Goal: Transaction & Acquisition: Book appointment/travel/reservation

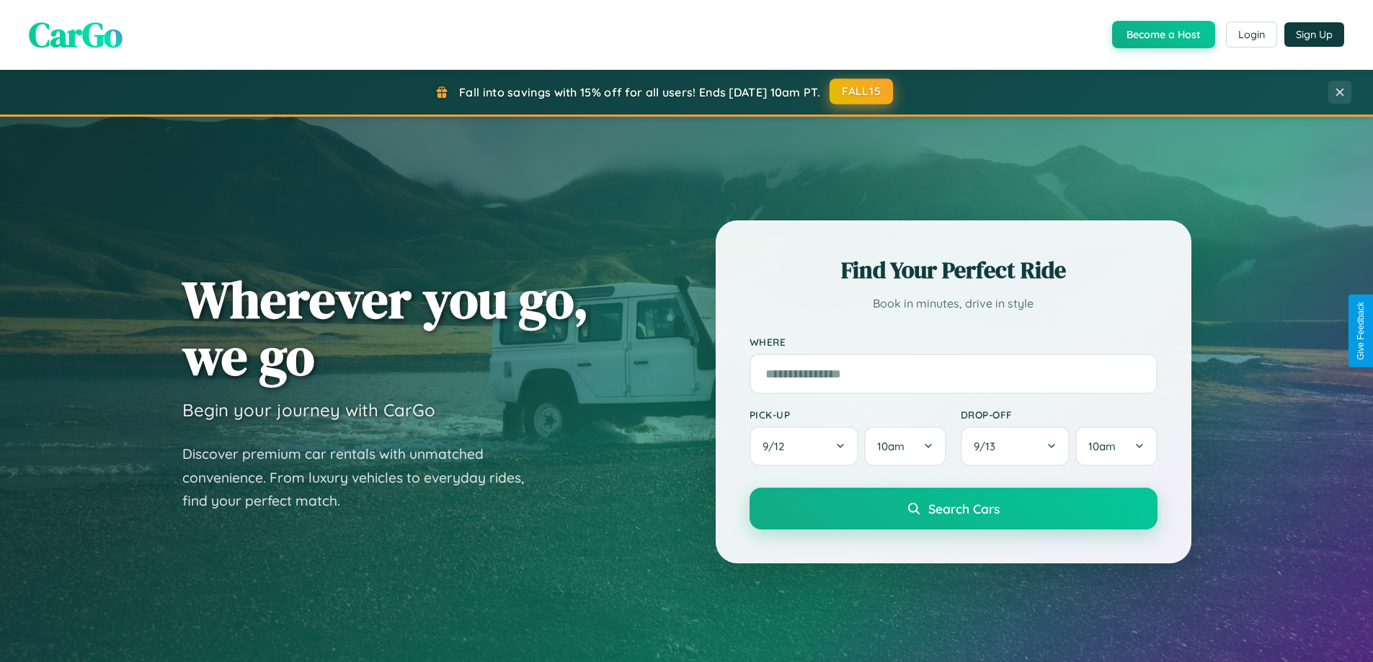
click at [862, 92] on button "FALL15" at bounding box center [860, 92] width 63 height 26
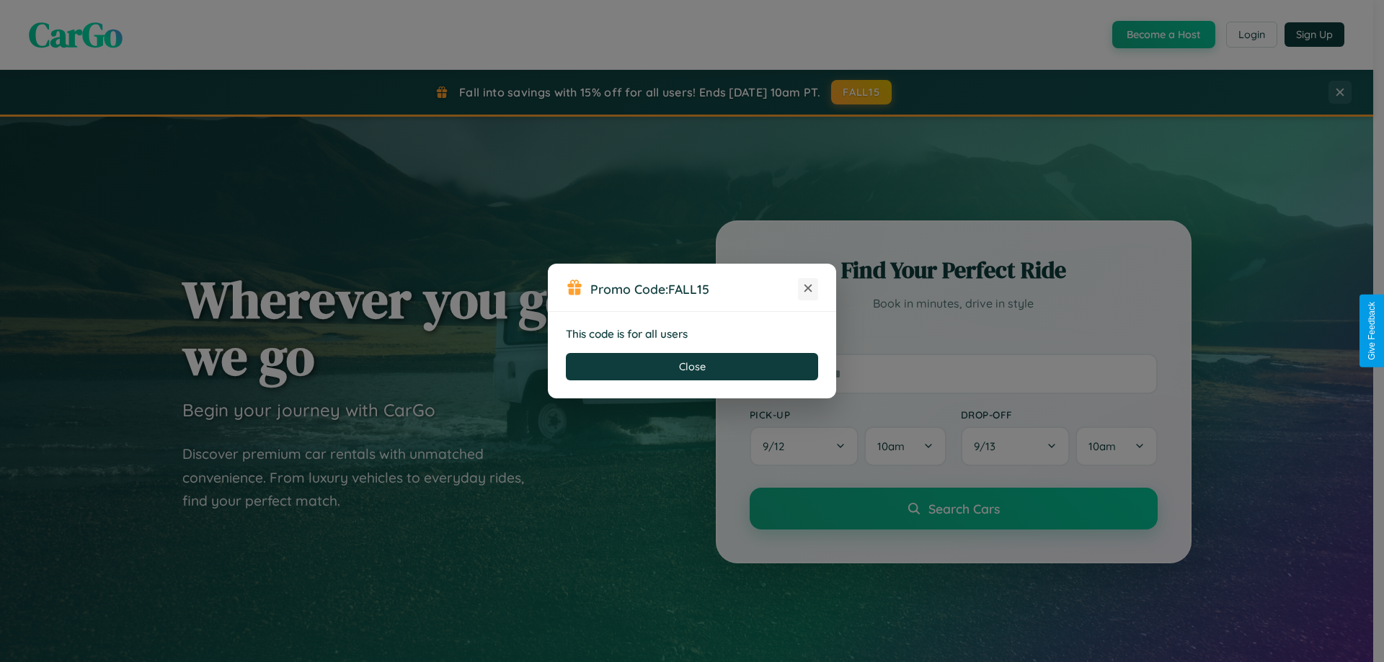
click at [808, 289] on icon at bounding box center [808, 288] width 14 height 14
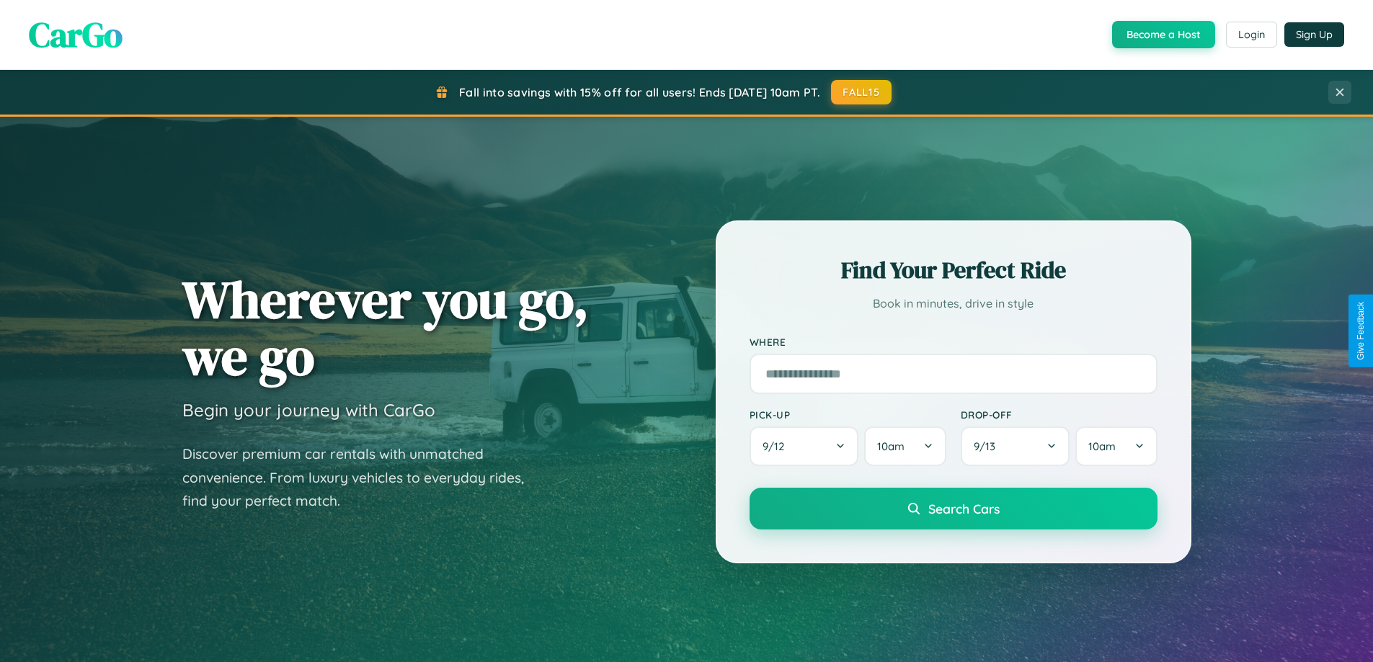
scroll to position [992, 0]
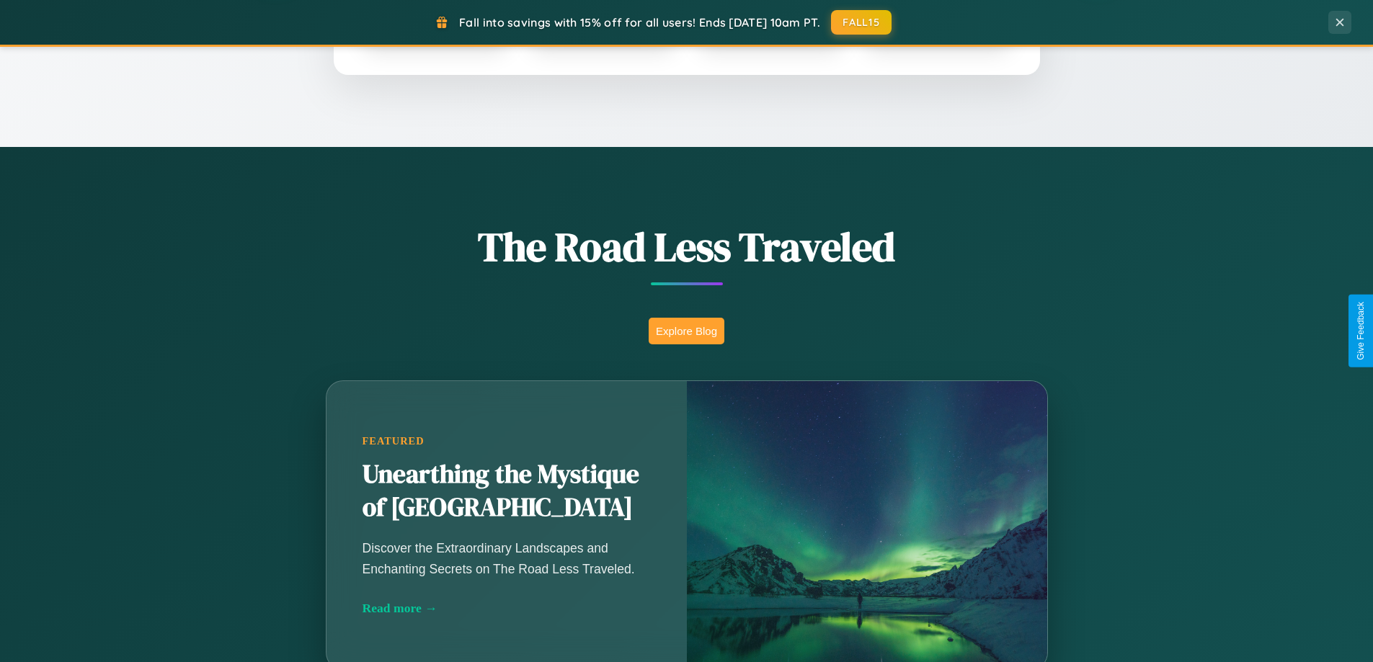
click at [686, 331] on button "Explore Blog" at bounding box center [687, 331] width 76 height 27
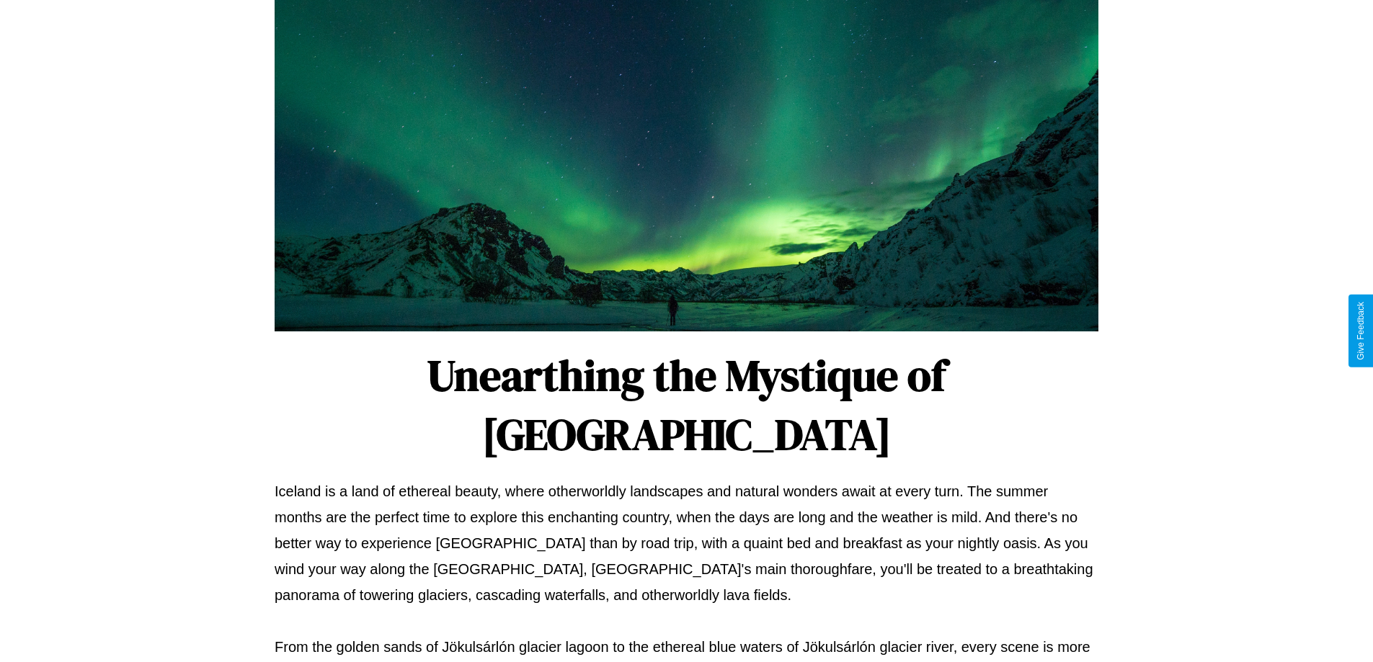
scroll to position [466, 0]
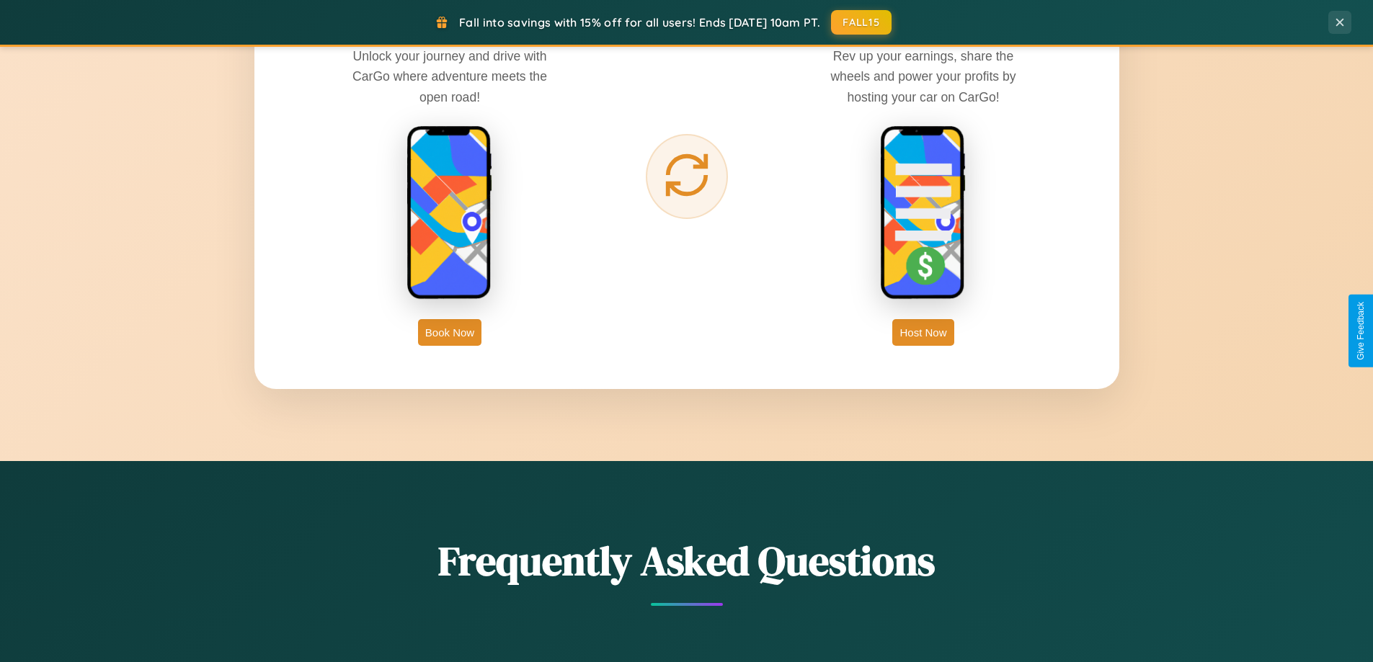
scroll to position [2315, 0]
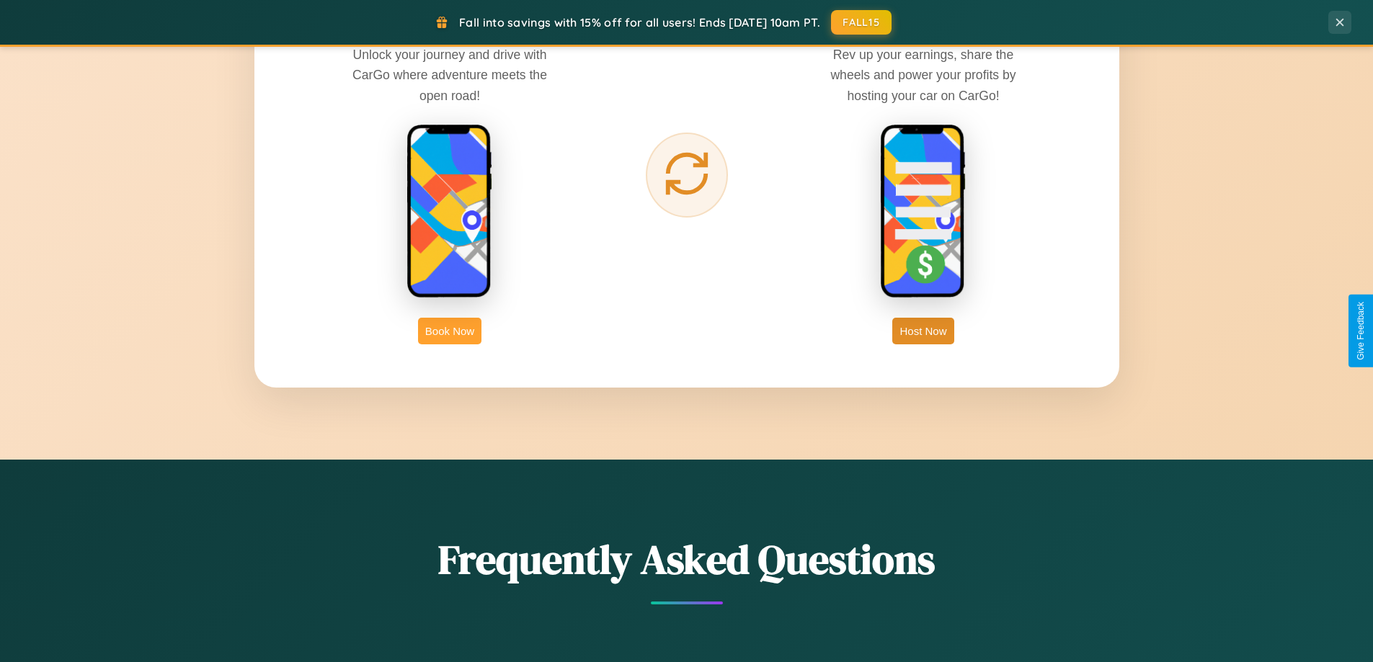
click at [450, 331] on button "Book Now" at bounding box center [449, 331] width 63 height 27
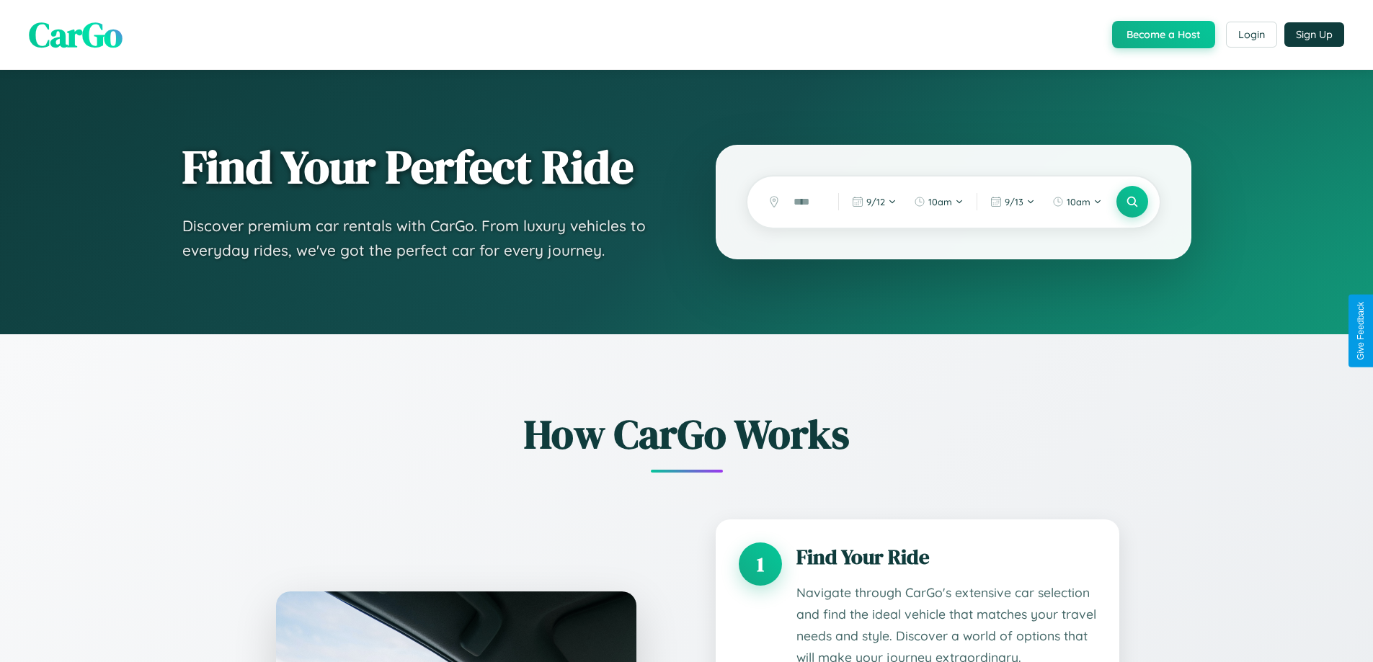
scroll to position [1201, 0]
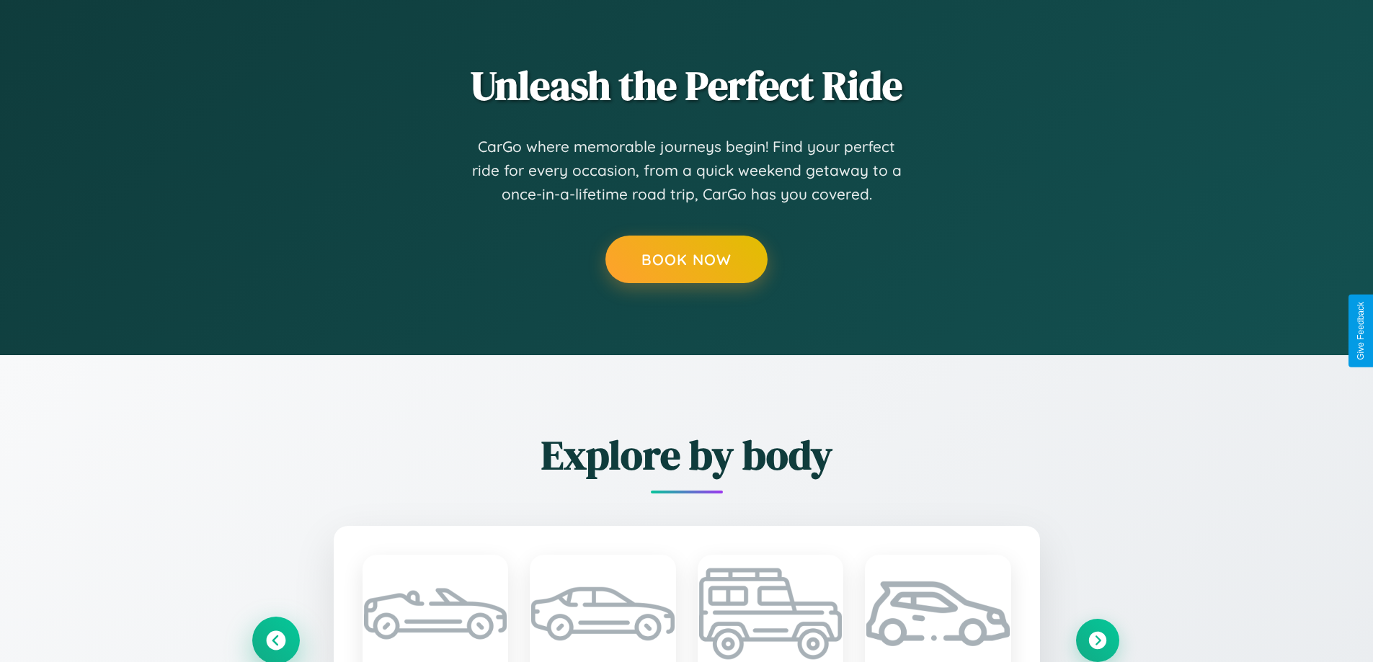
click at [275, 640] on icon at bounding box center [275, 640] width 19 height 19
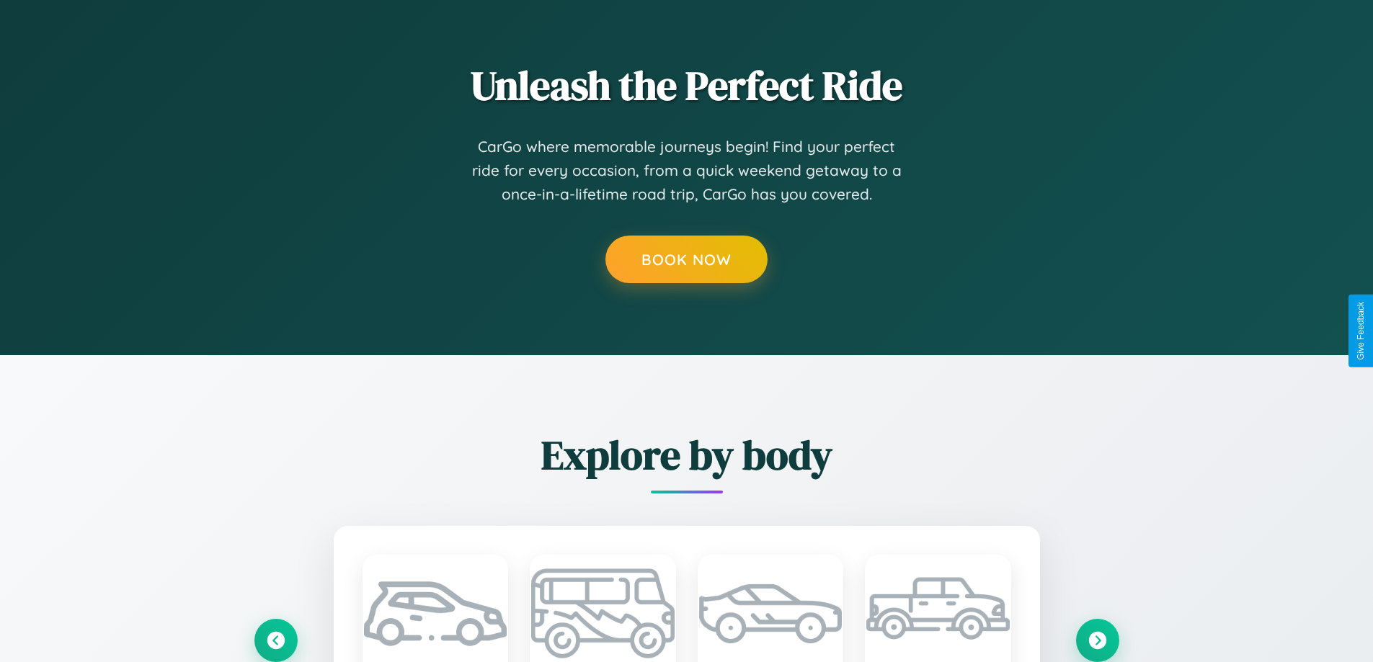
scroll to position [0, 0]
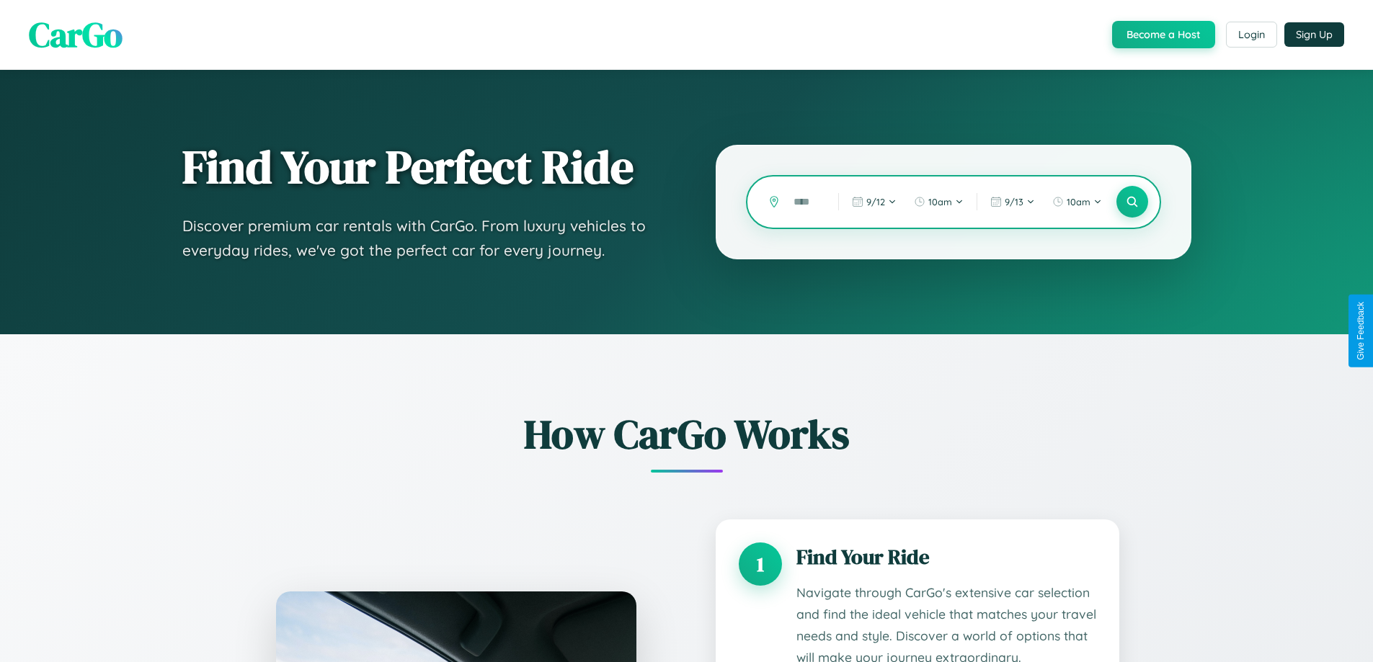
click at [805, 202] on input "text" at bounding box center [804, 202] width 37 height 25
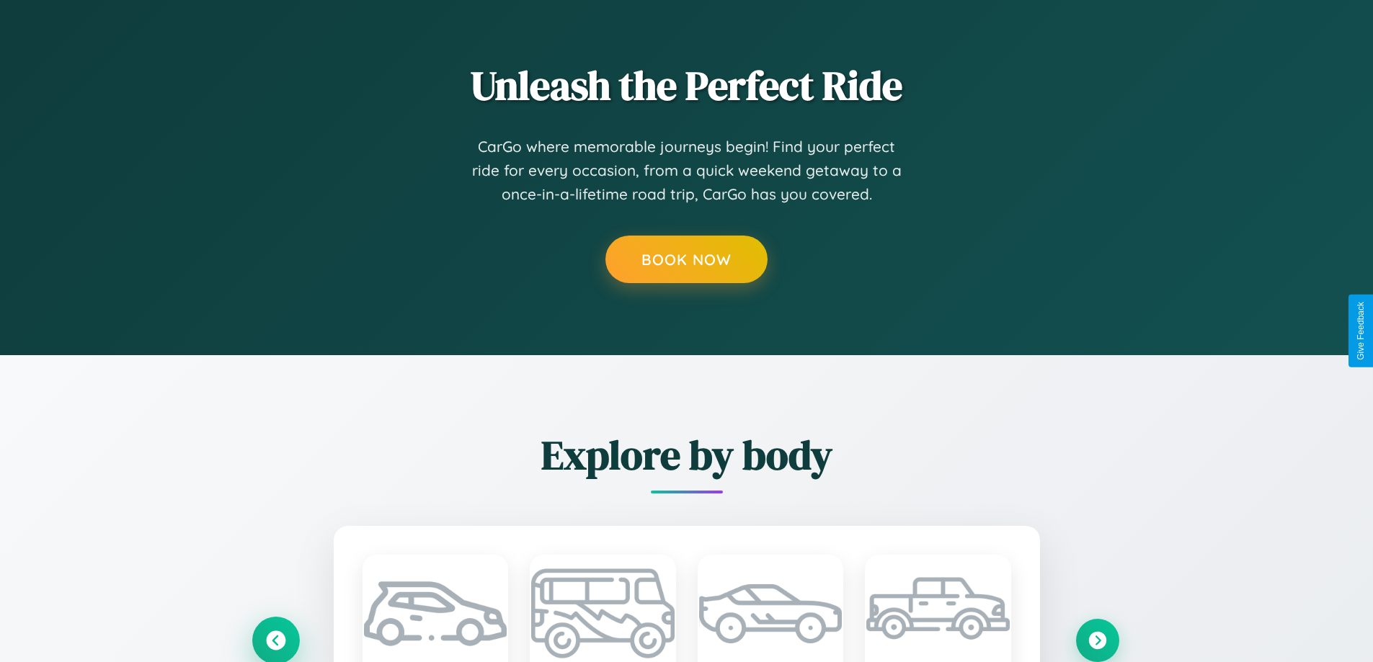
click at [275, 640] on icon at bounding box center [275, 640] width 19 height 19
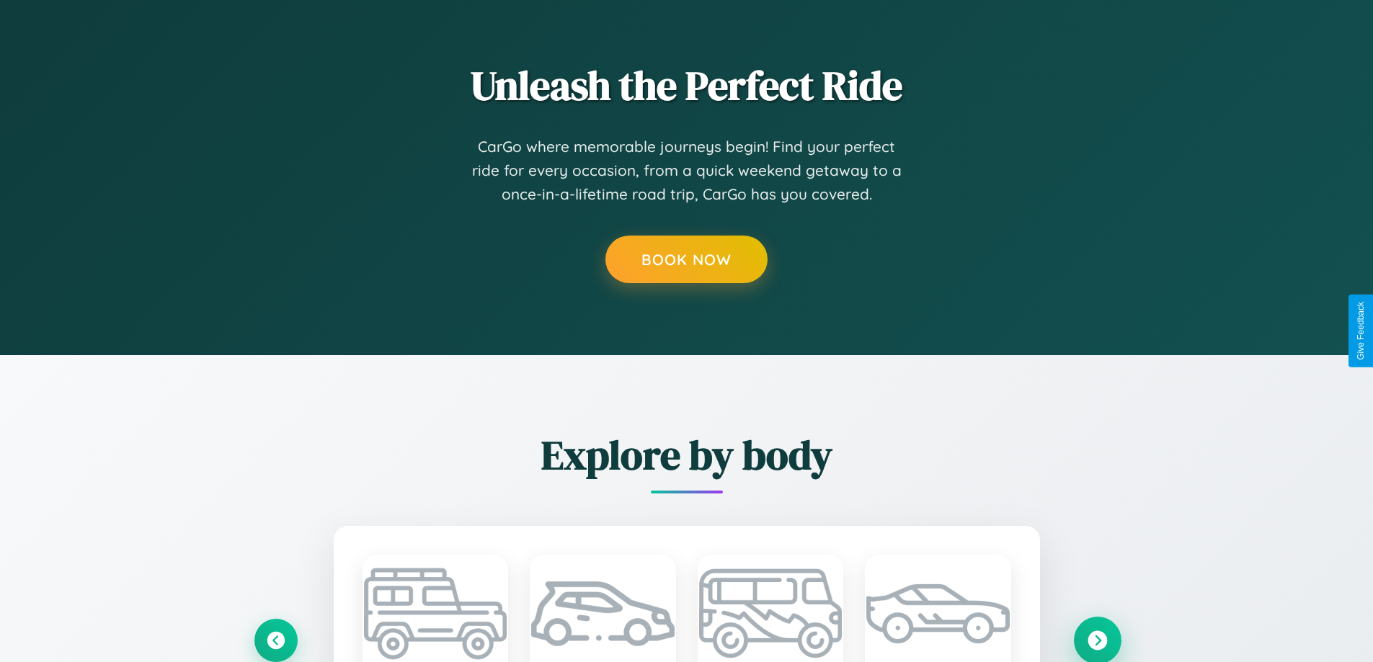
scroll to position [1200, 0]
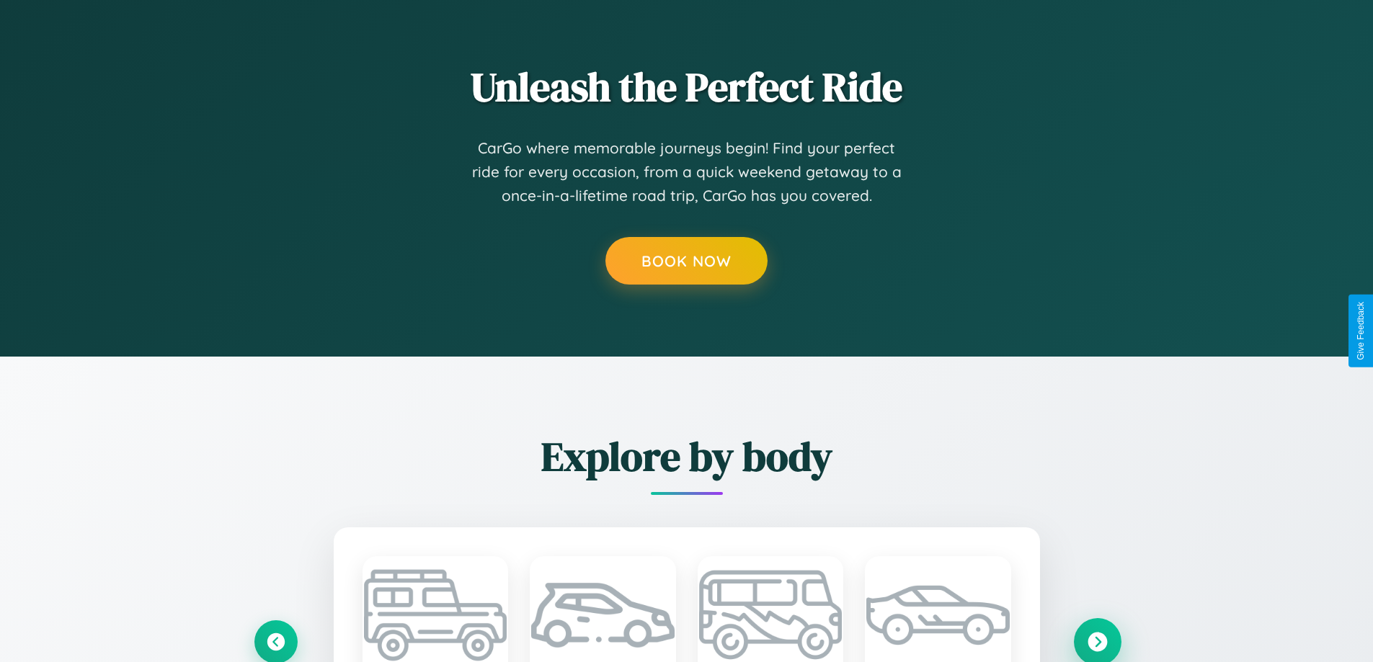
click at [1097, 641] on icon at bounding box center [1096, 641] width 19 height 19
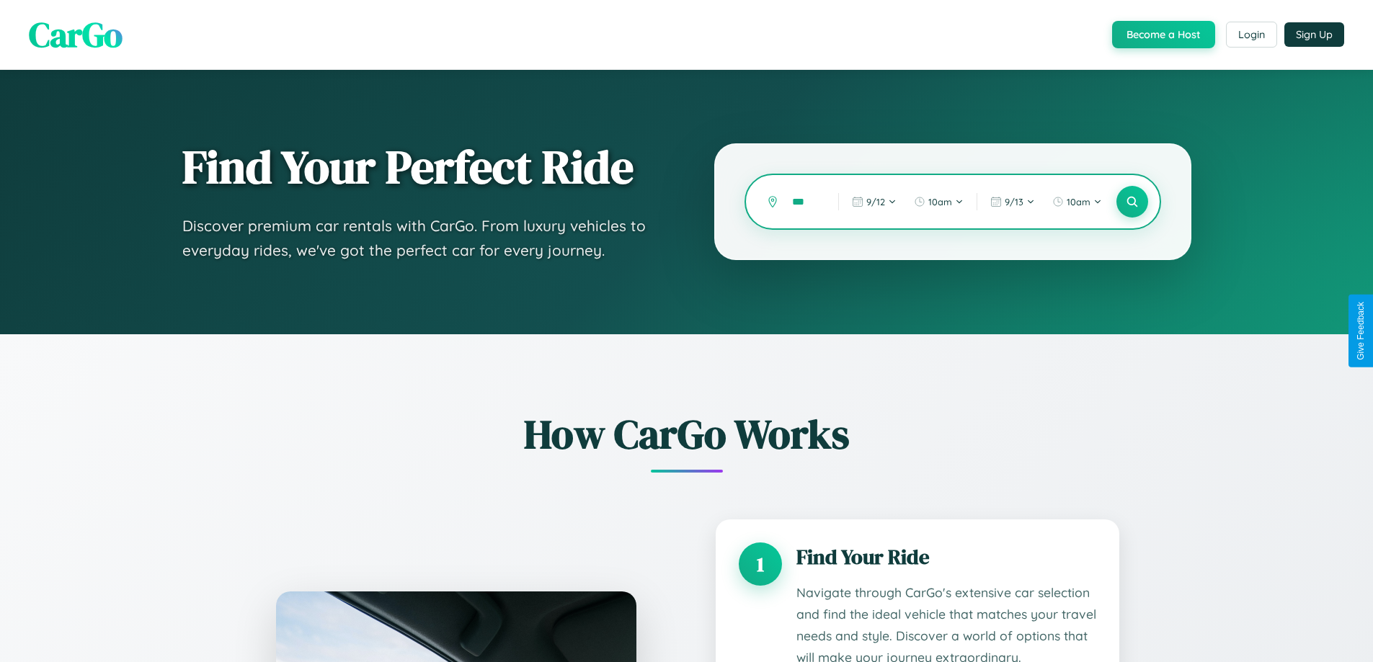
scroll to position [0, 0]
type input "*"
type input "*******"
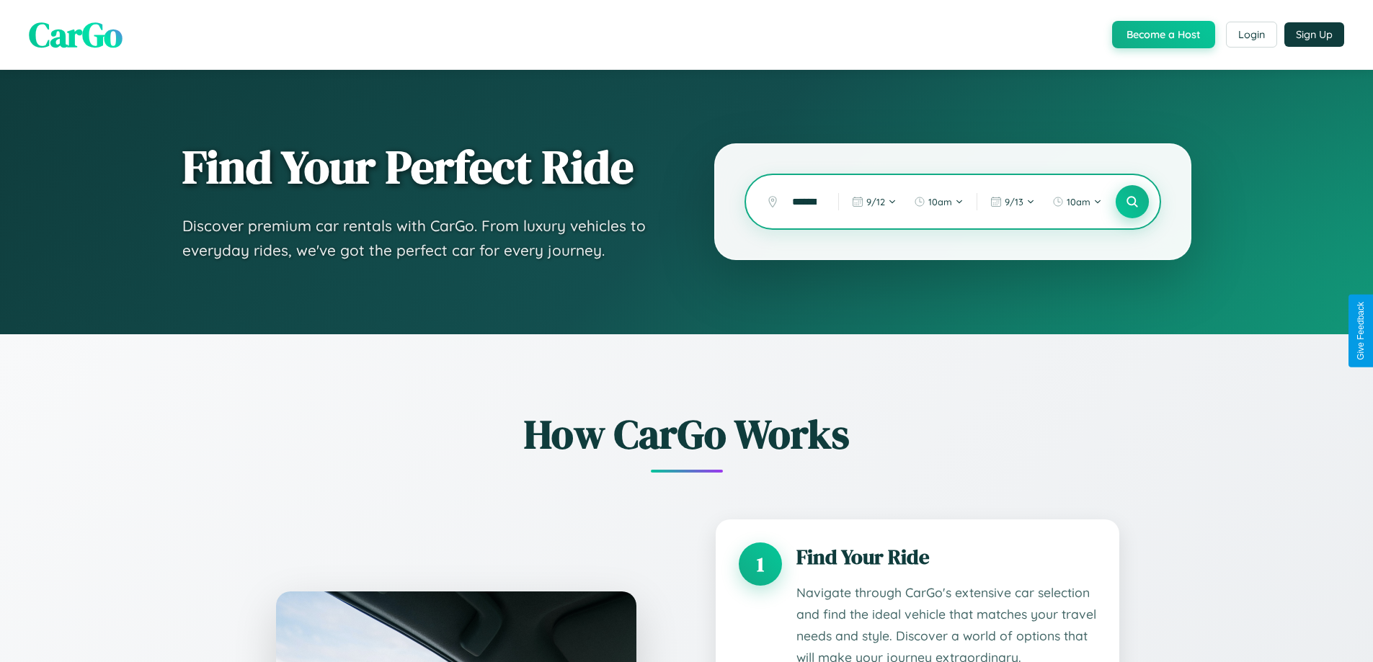
click at [1131, 202] on icon at bounding box center [1132, 202] width 14 height 14
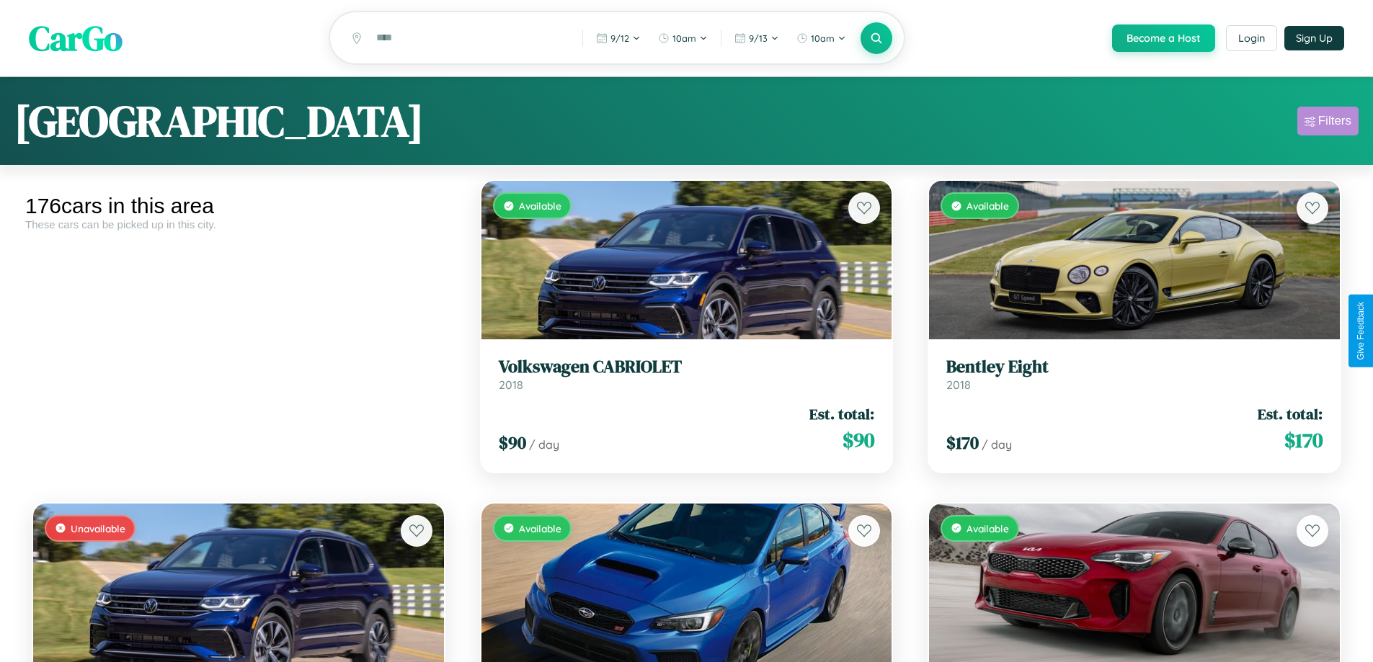
click at [1327, 123] on div "Filters" at bounding box center [1334, 121] width 33 height 14
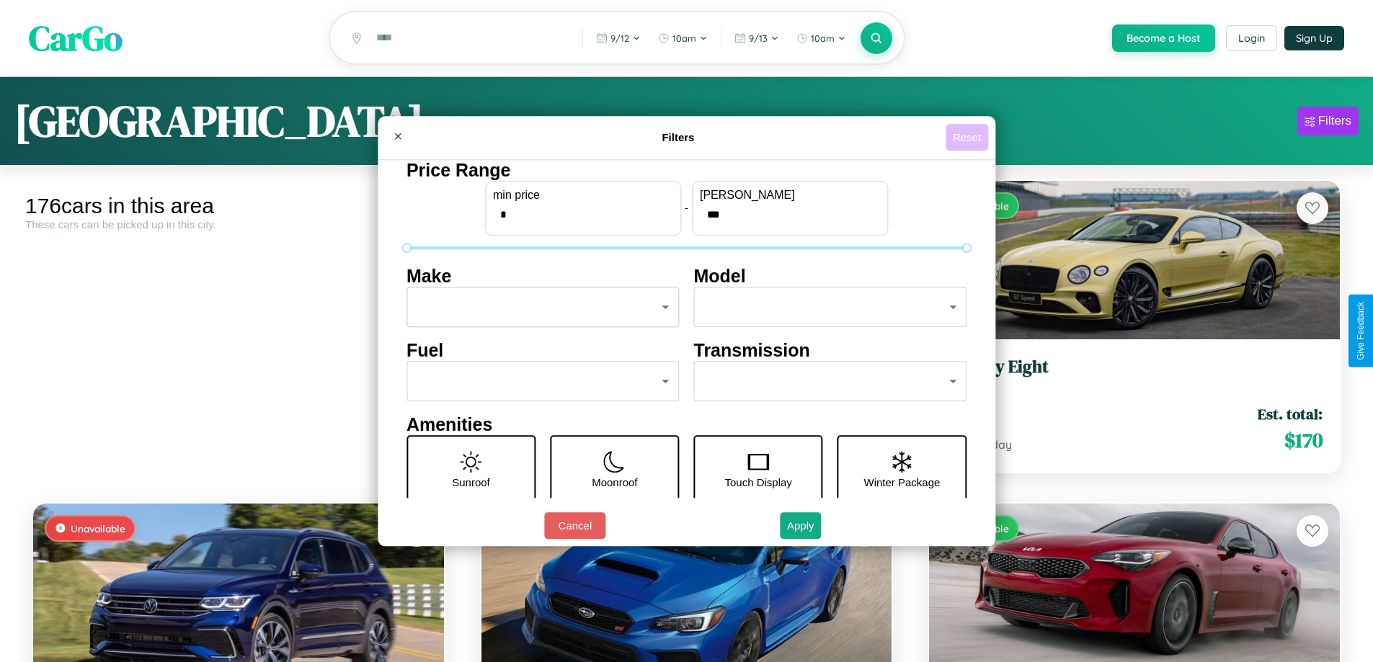
click at [969, 137] on button "Reset" at bounding box center [966, 137] width 43 height 27
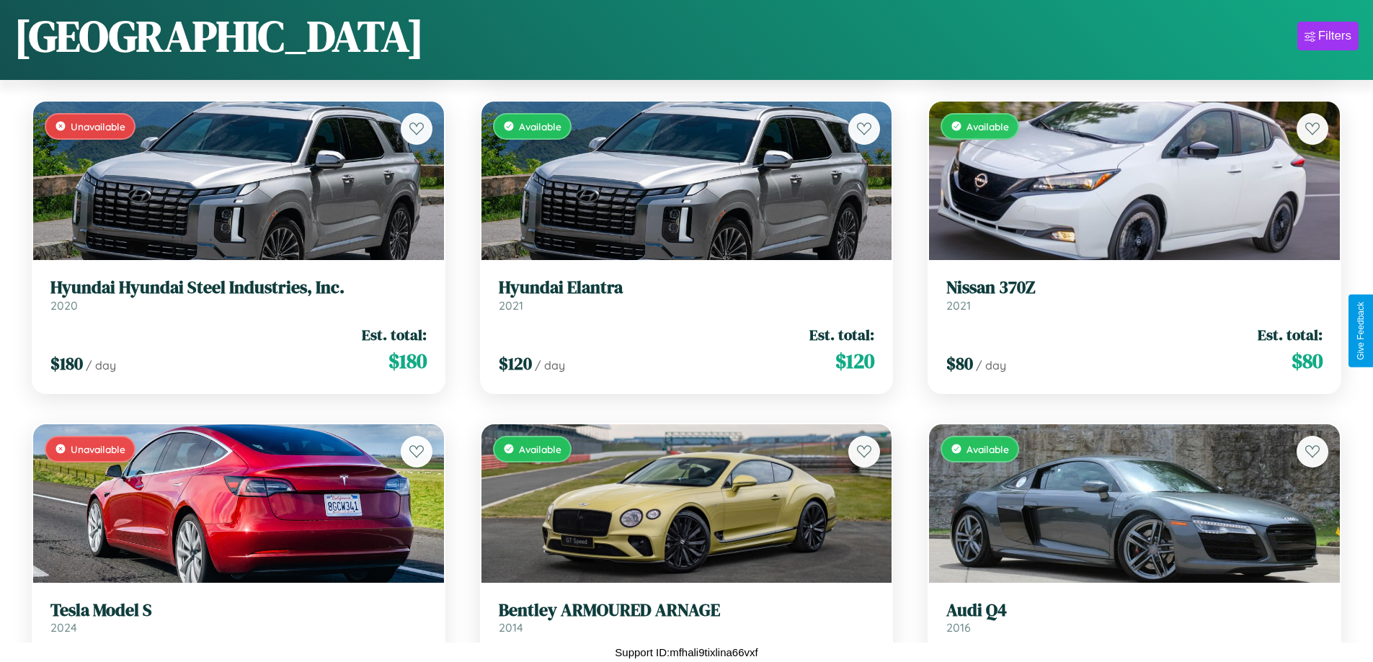
scroll to position [3107, 0]
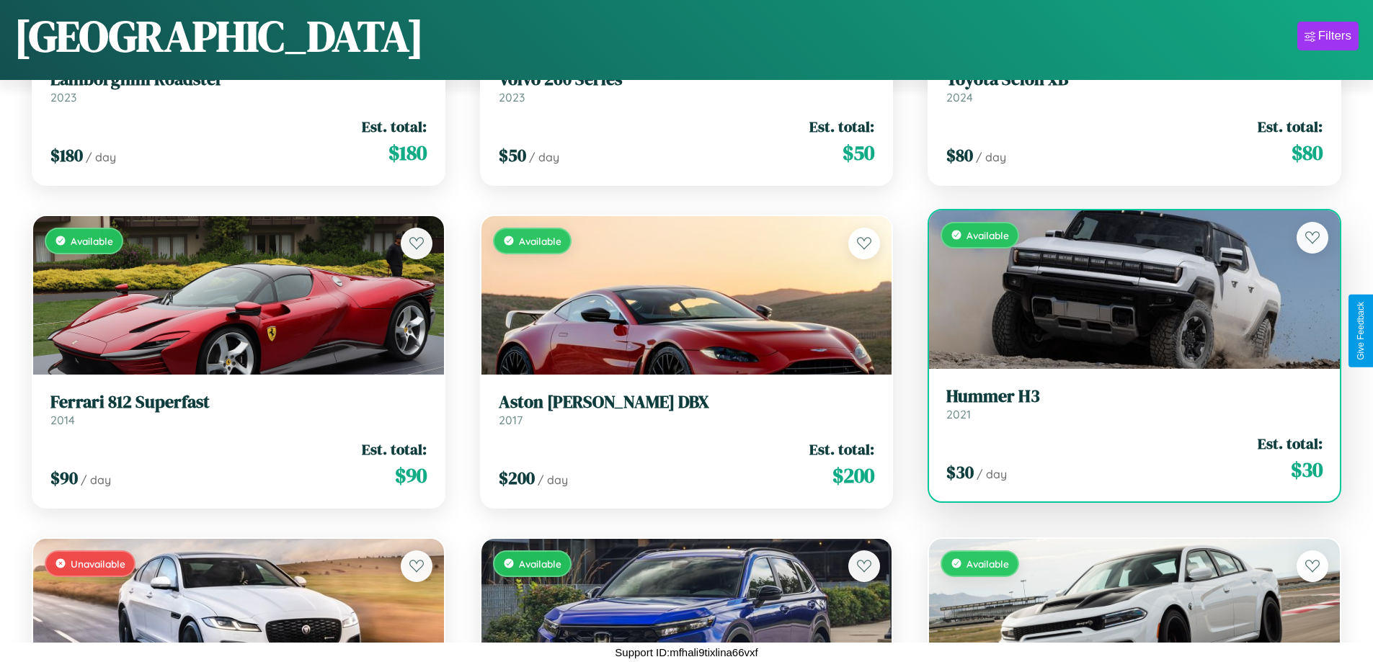
click at [1125, 406] on h3 "Hummer H3" at bounding box center [1134, 396] width 376 height 21
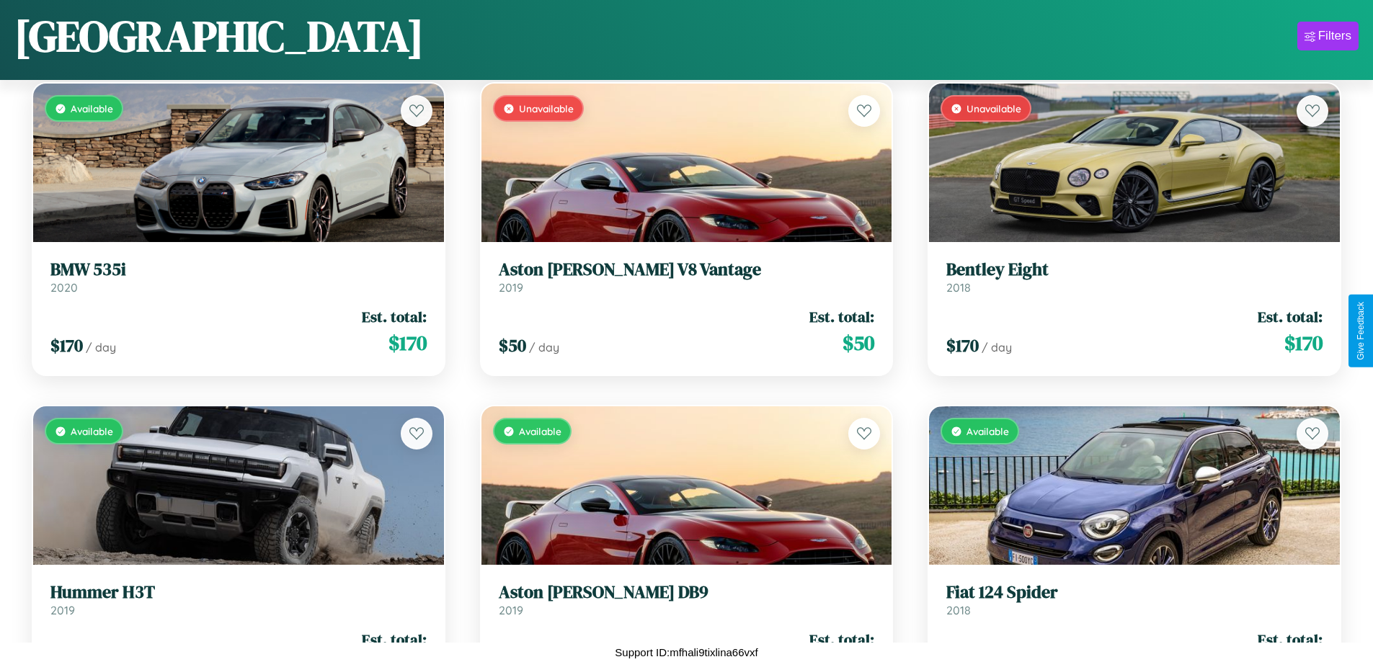
scroll to position [10851, 0]
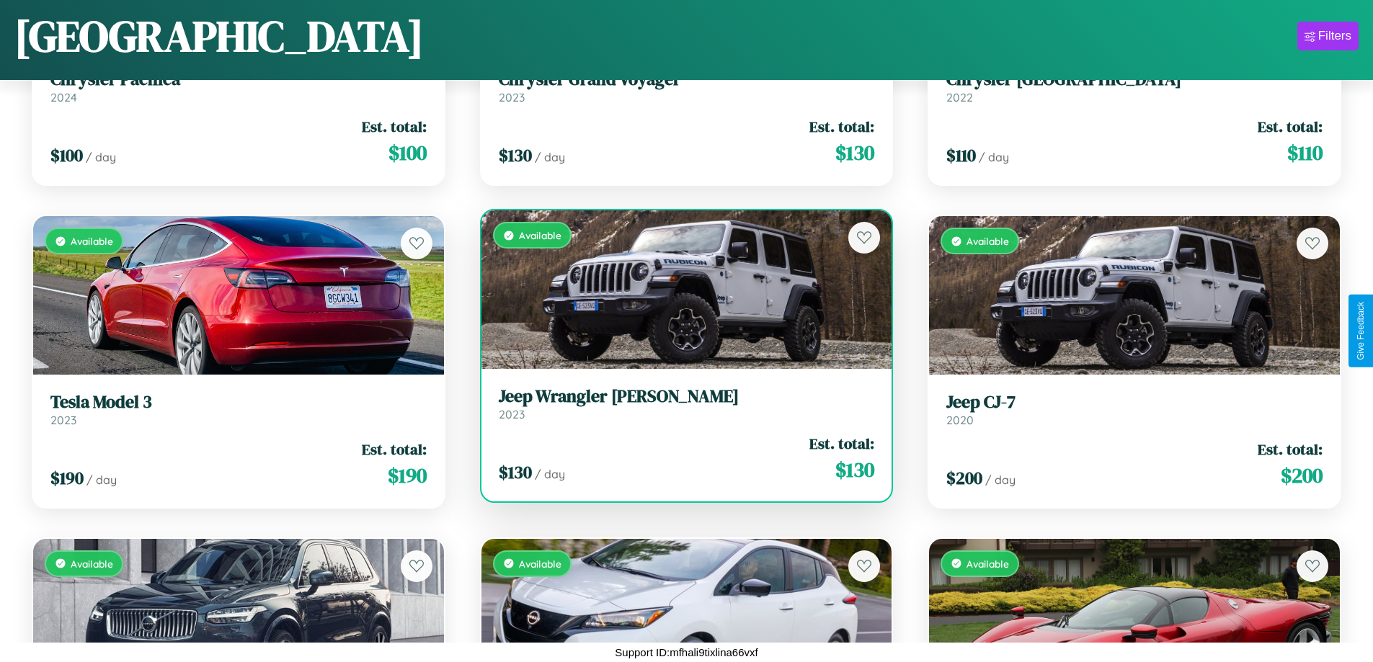
click at [680, 404] on h3 "Jeep Wrangler [PERSON_NAME]" at bounding box center [687, 396] width 376 height 21
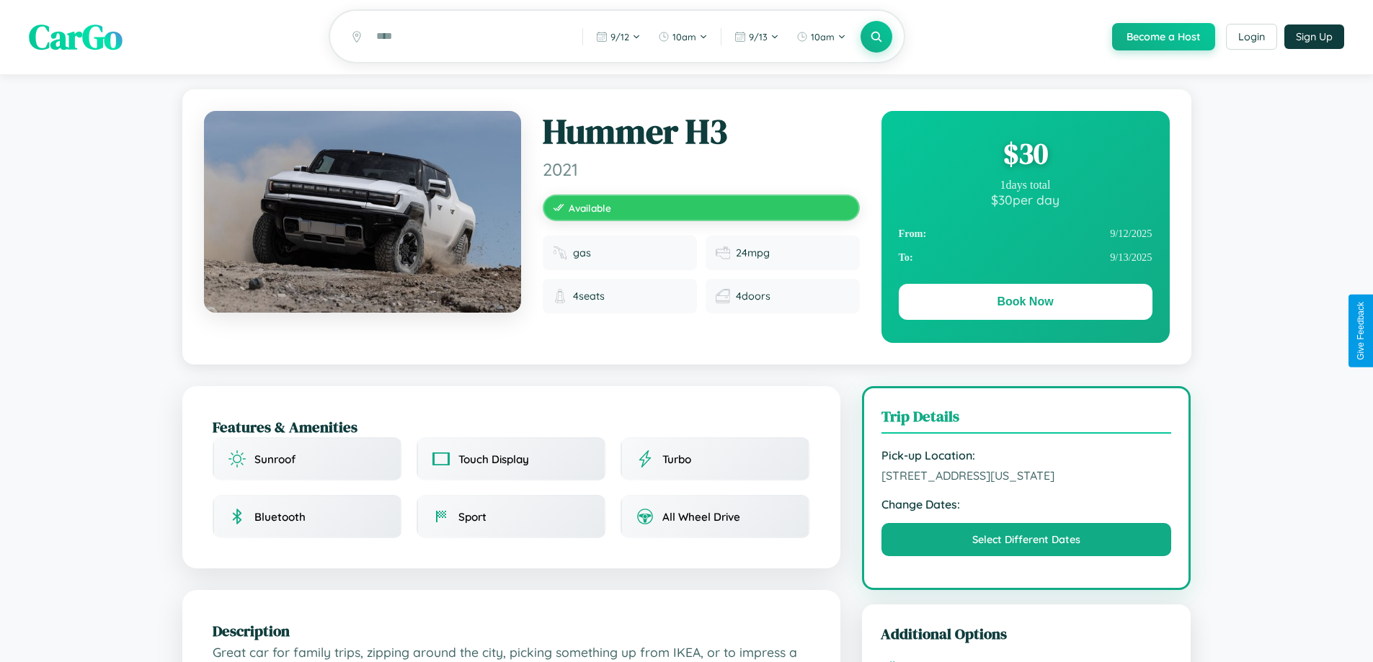
scroll to position [374, 0]
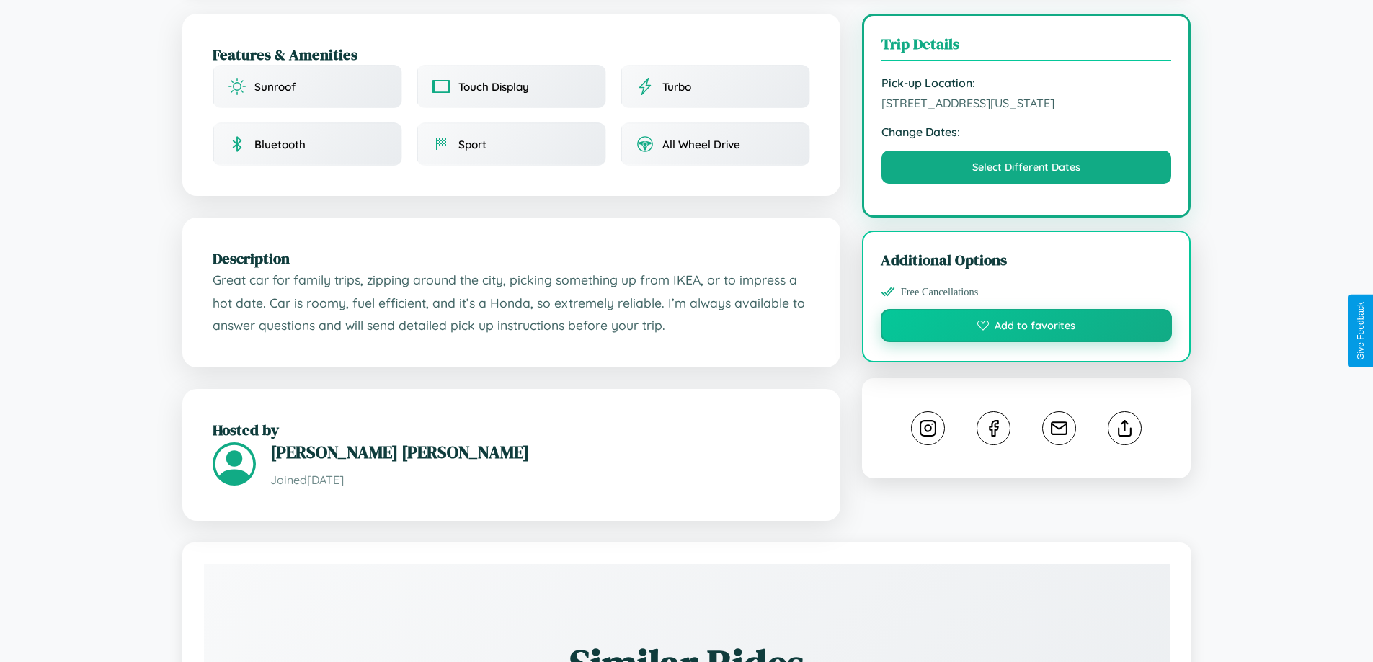
click at [1026, 328] on button "Add to favorites" at bounding box center [1027, 325] width 292 height 33
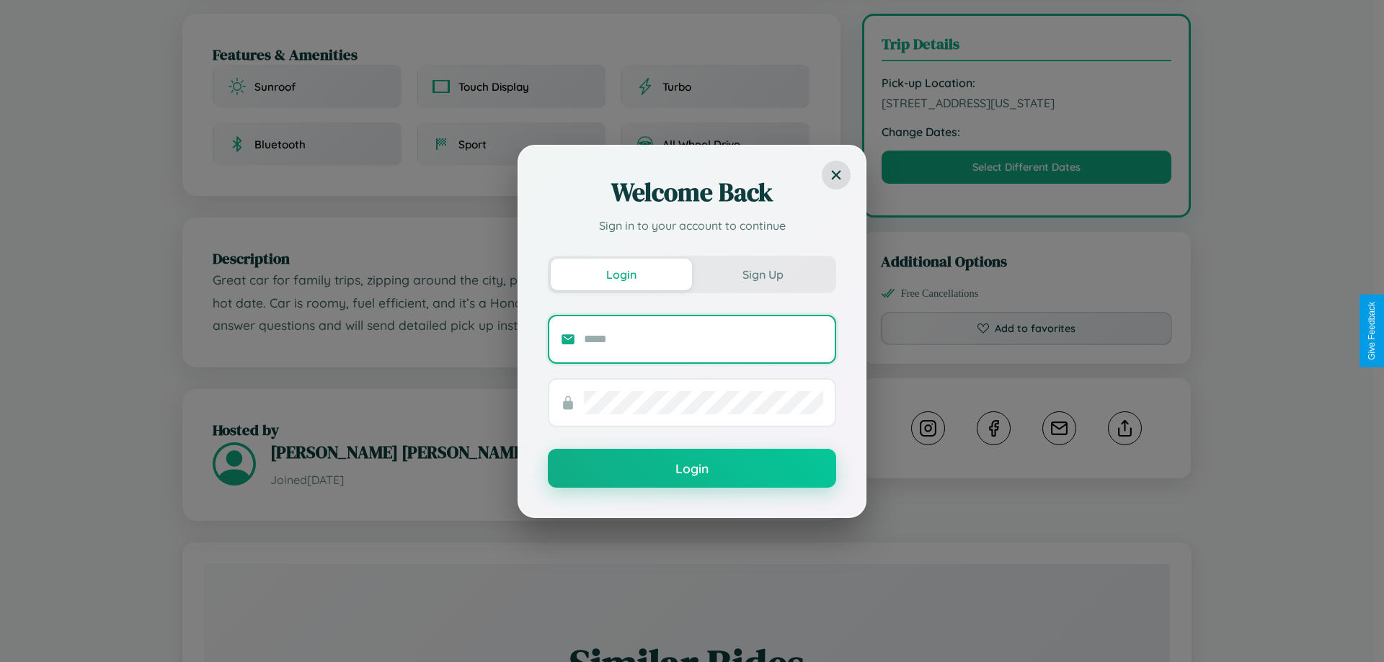
click at [703, 339] on input "text" at bounding box center [703, 339] width 239 height 23
type input "**********"
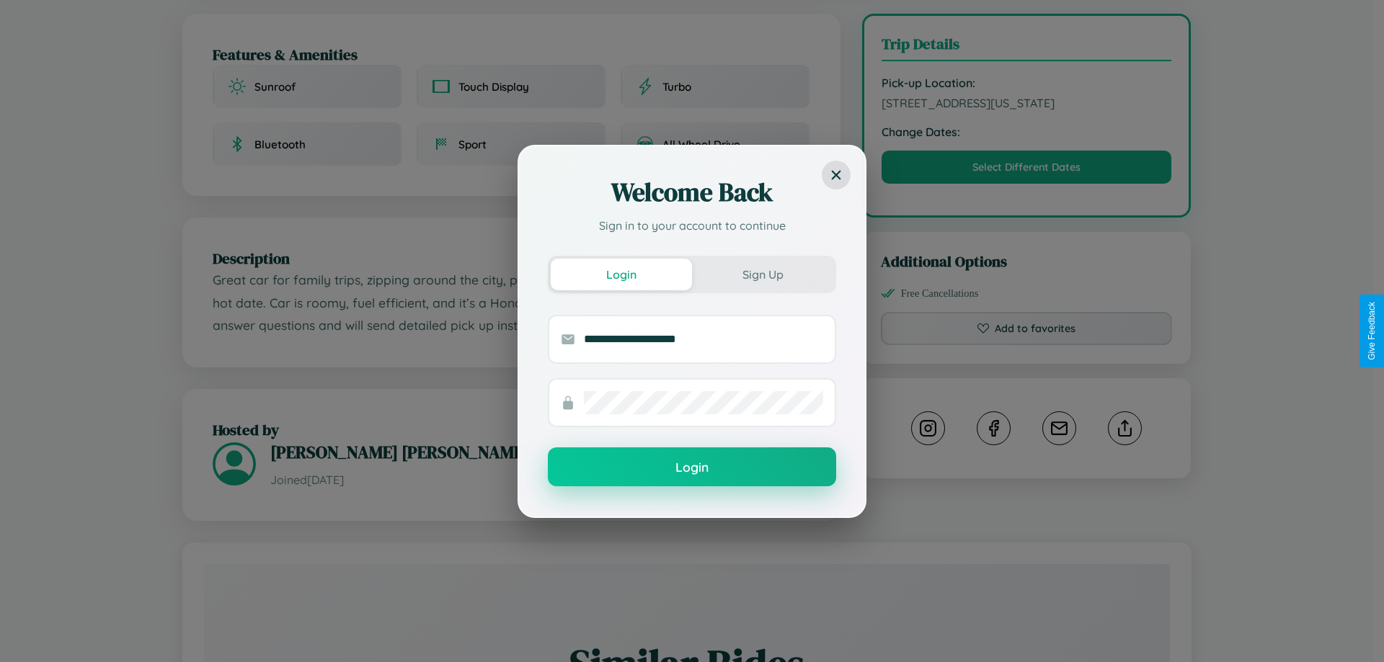
click at [692, 468] on button "Login" at bounding box center [692, 467] width 288 height 39
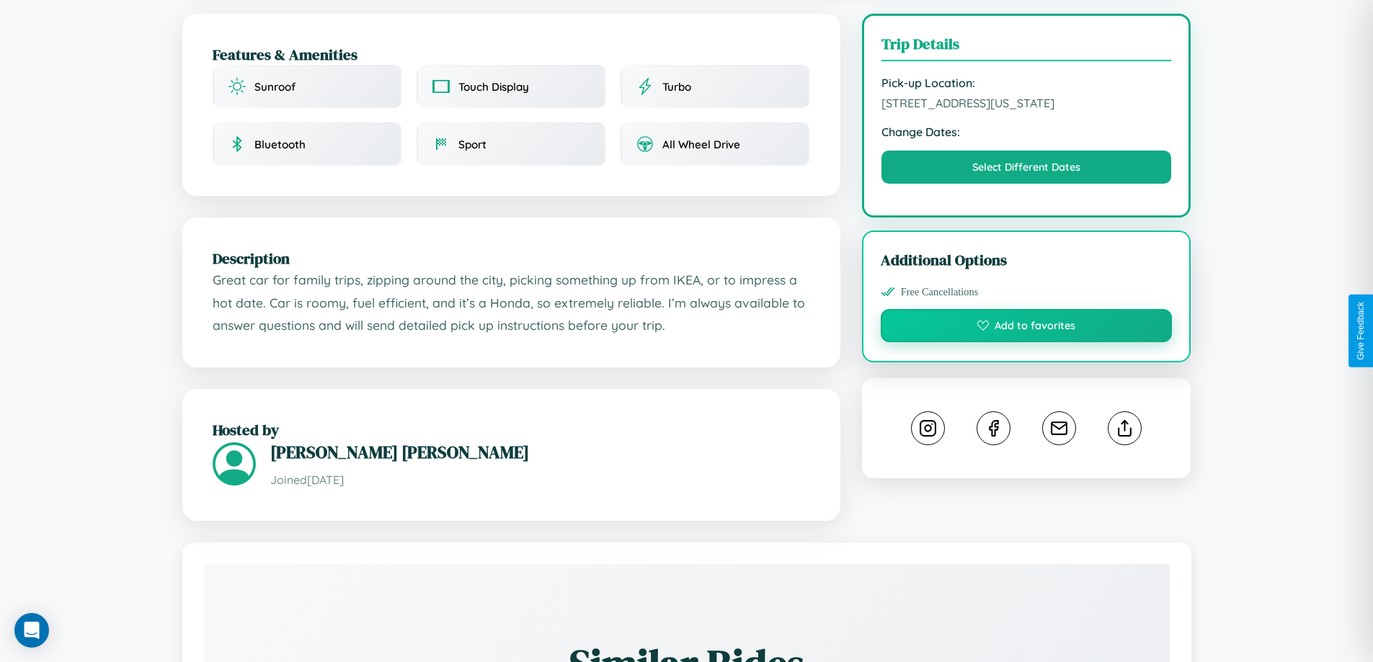
click at [1026, 328] on button "Add to favorites" at bounding box center [1027, 325] width 292 height 33
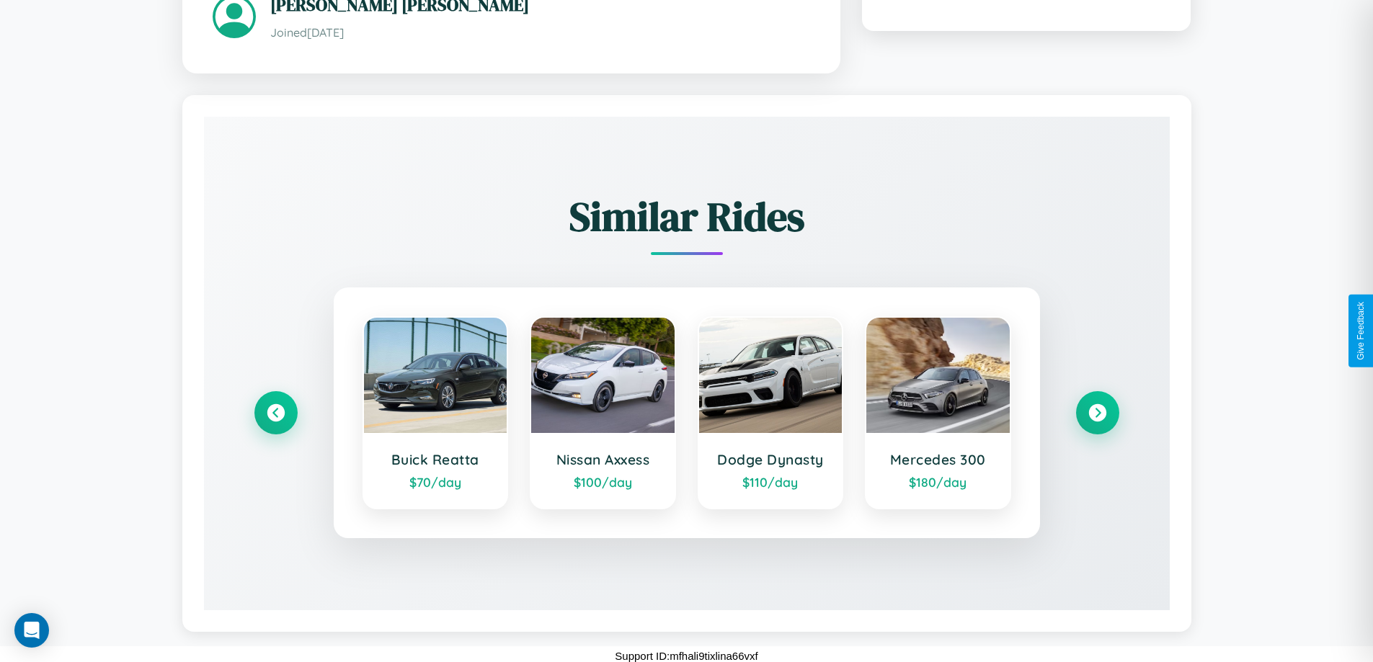
scroll to position [827, 0]
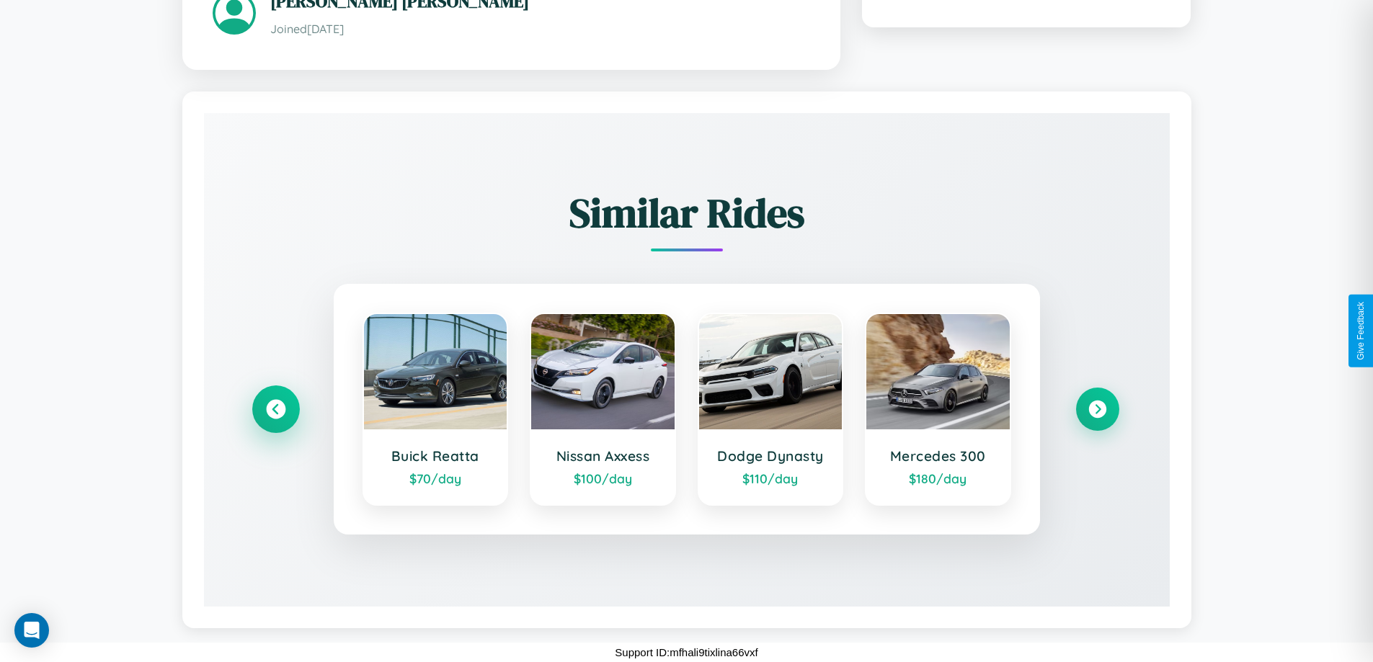
click at [275, 409] on icon at bounding box center [275, 408] width 19 height 19
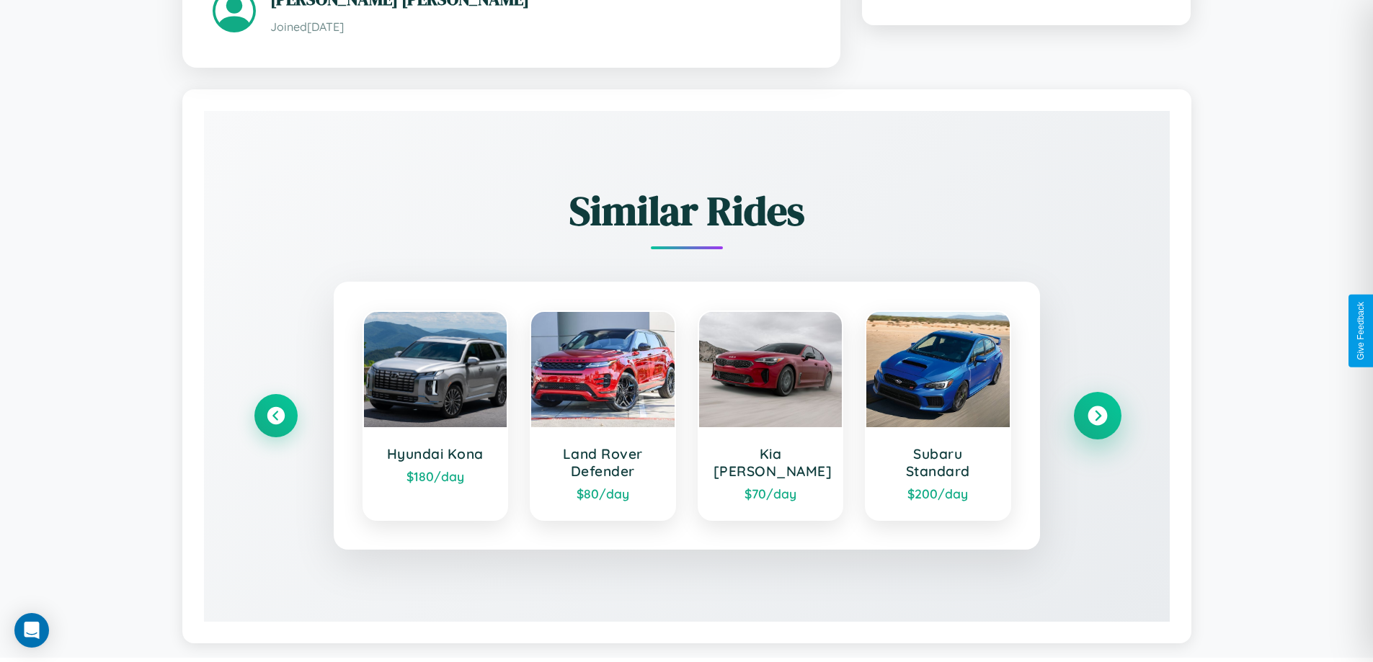
click at [1097, 417] on icon at bounding box center [1096, 415] width 19 height 19
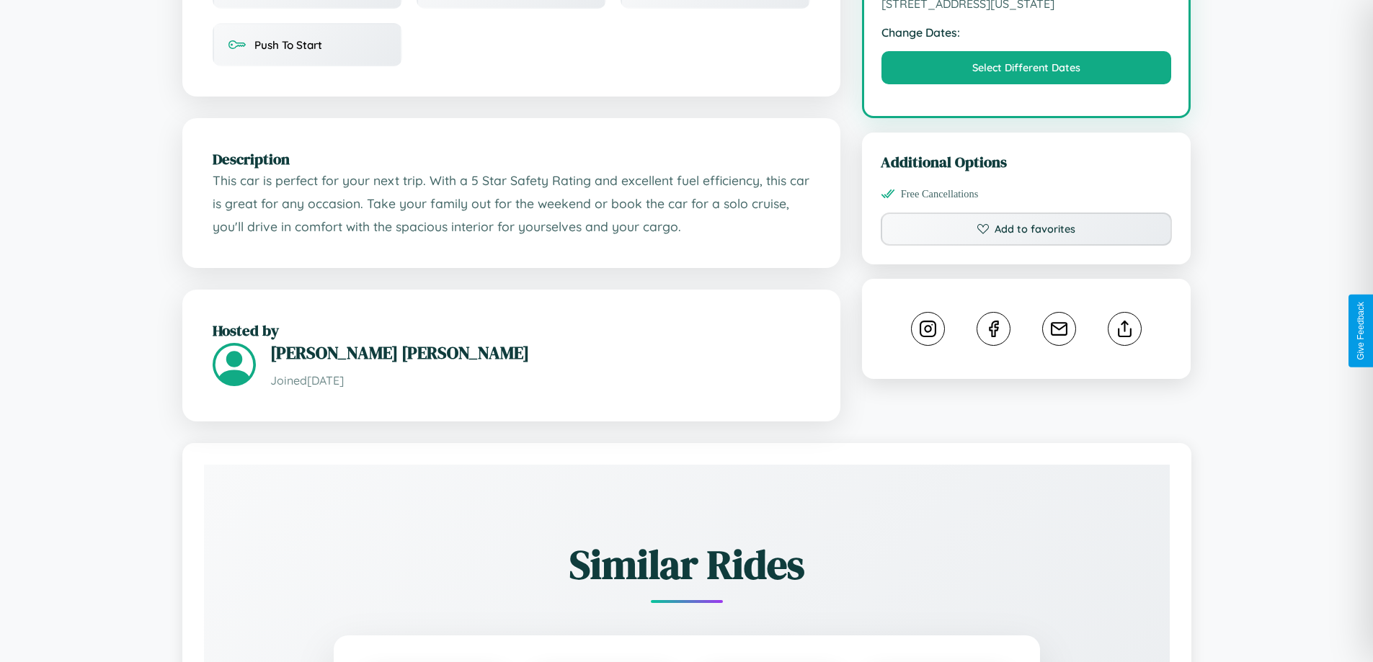
scroll to position [488, 0]
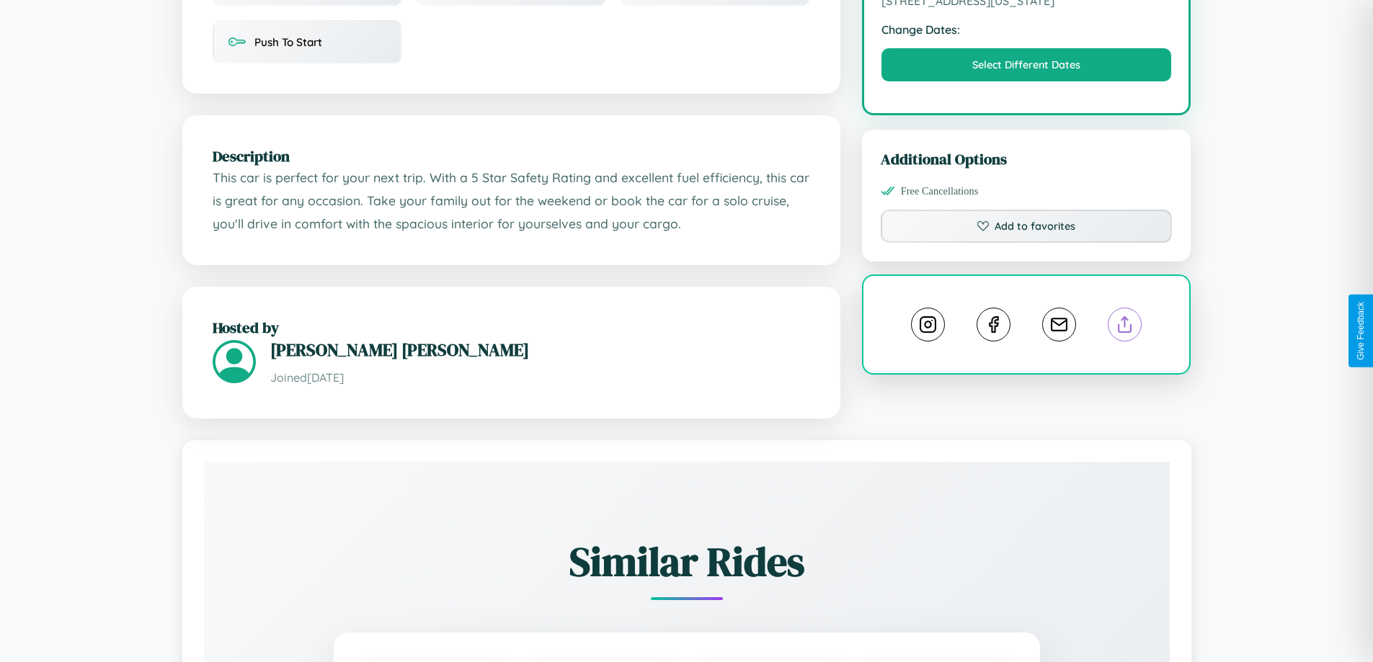
click at [1125, 327] on line at bounding box center [1125, 322] width 0 height 10
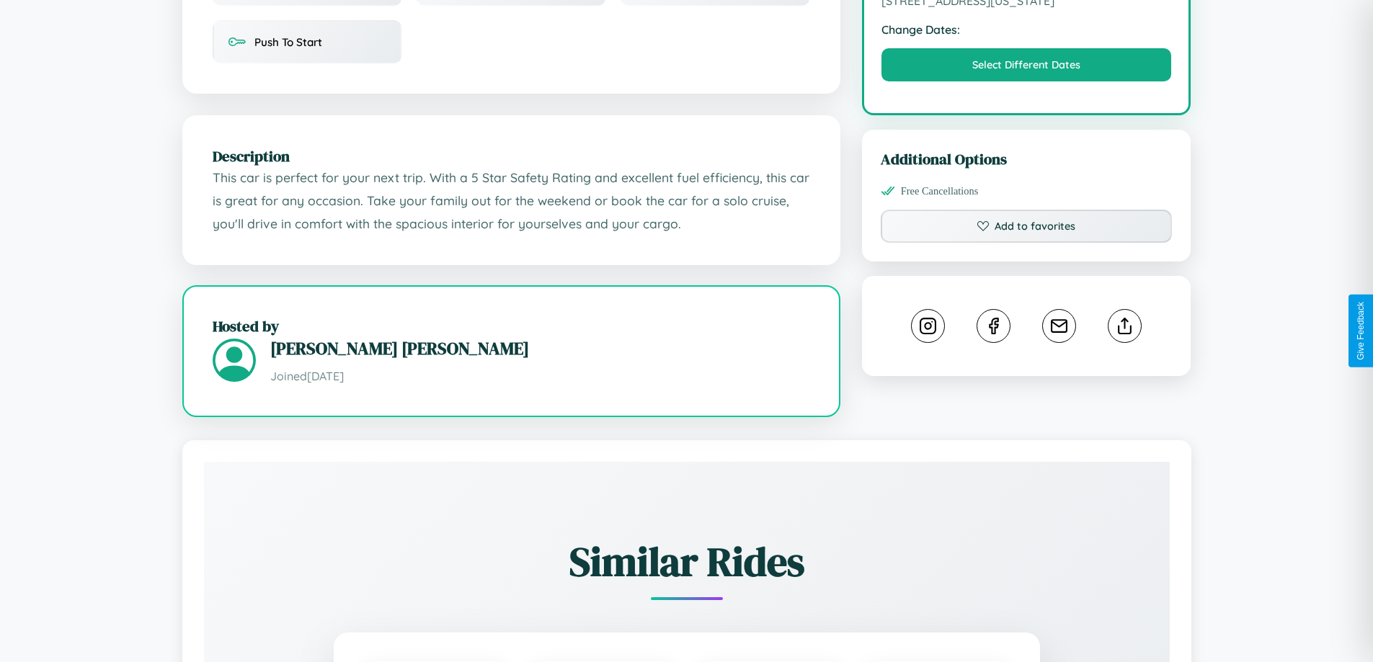
scroll to position [486, 0]
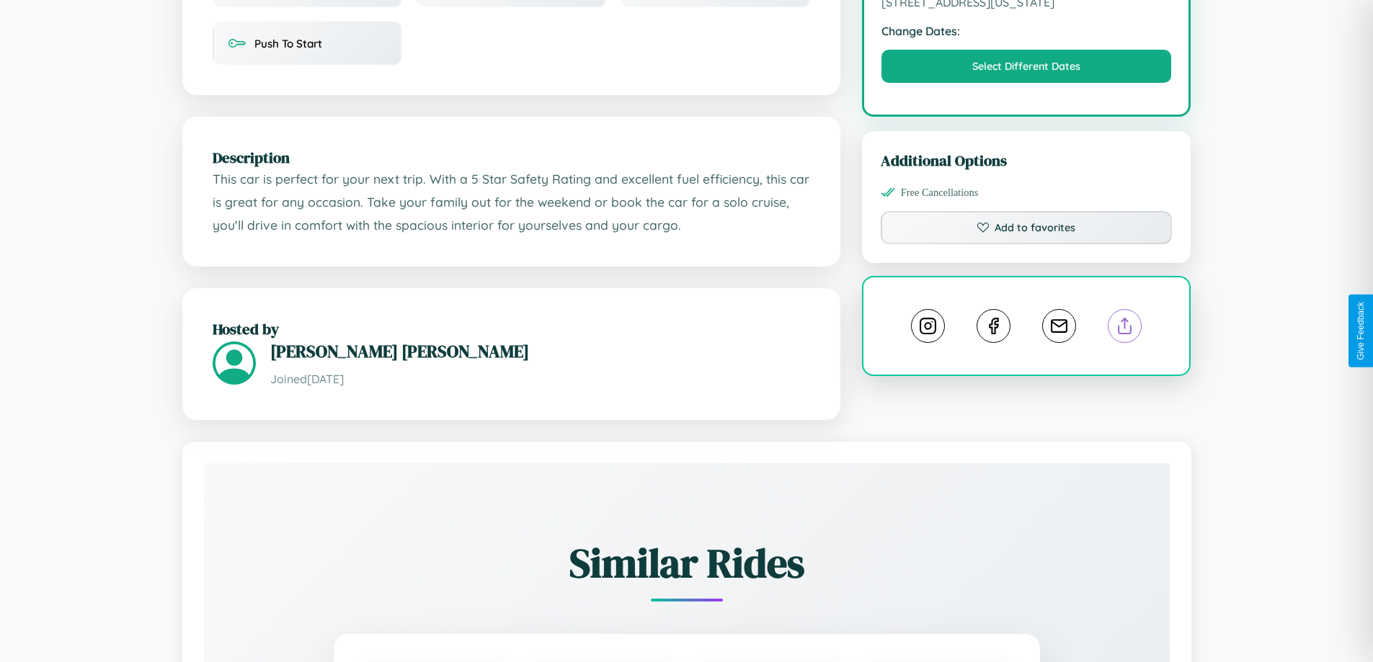
click at [1125, 329] on line at bounding box center [1125, 324] width 0 height 10
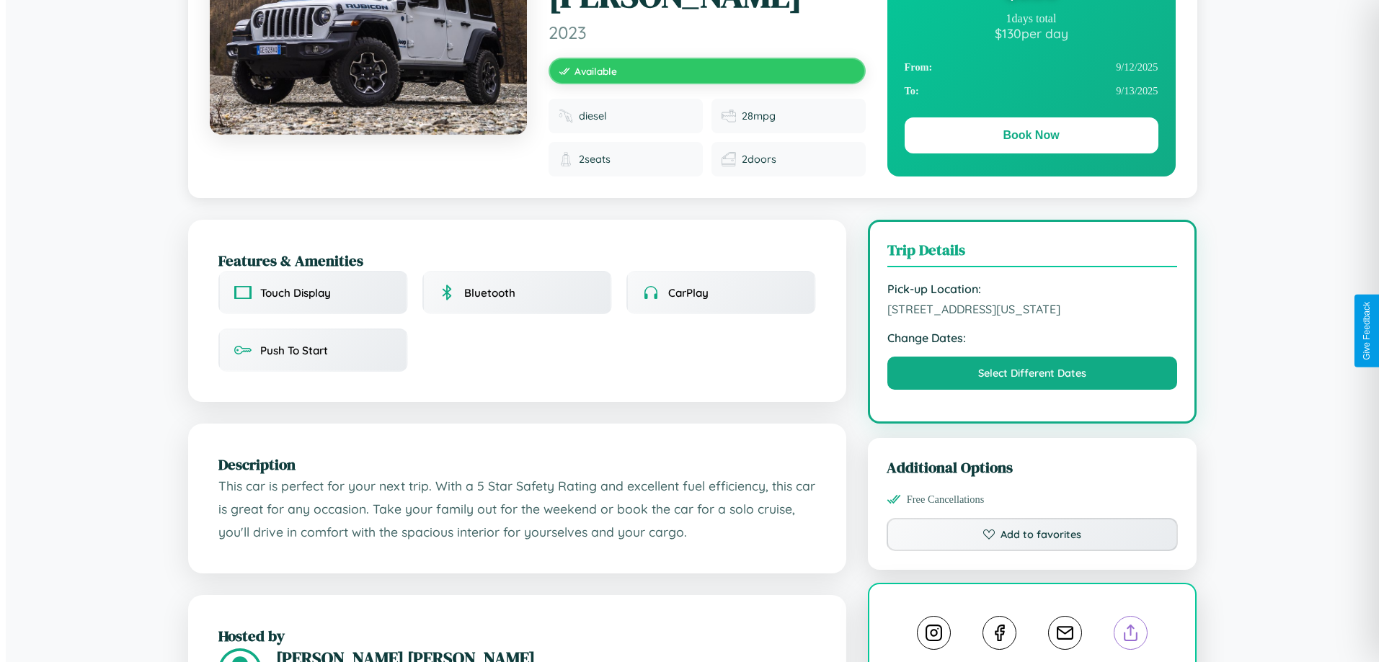
scroll to position [0, 0]
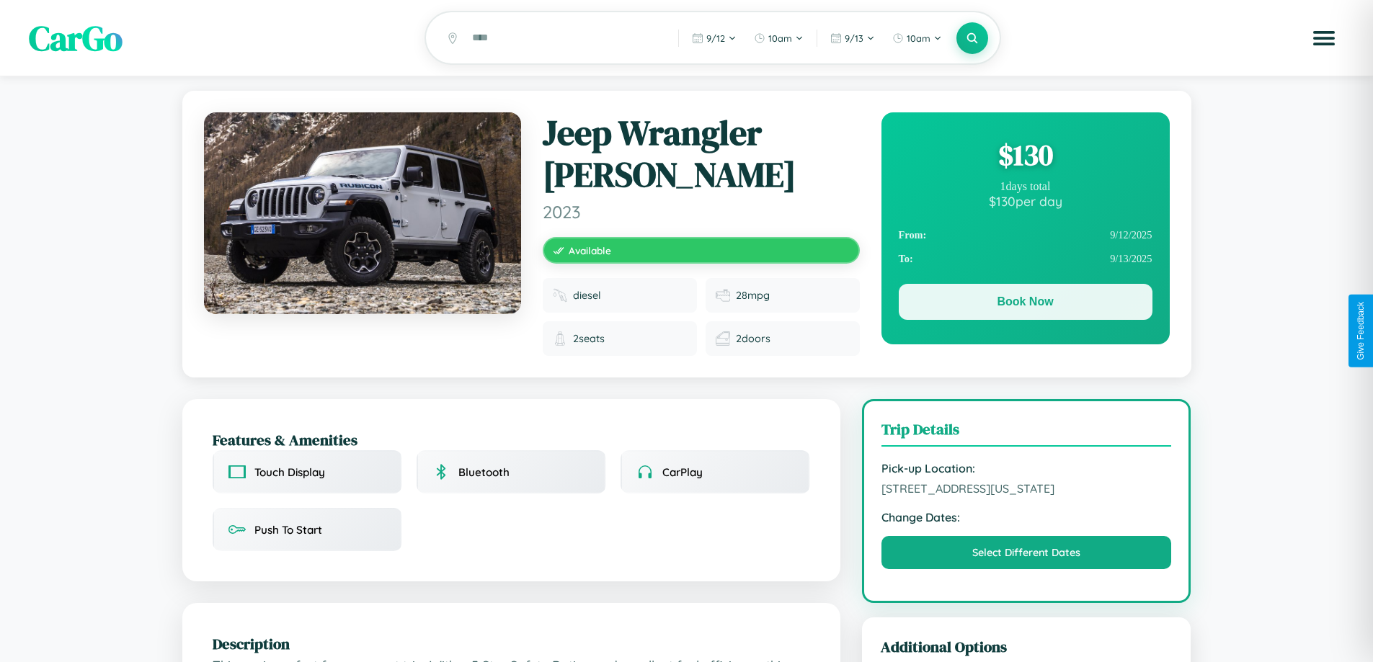
click at [1025, 306] on button "Book Now" at bounding box center [1026, 302] width 254 height 36
